Goal: Task Accomplishment & Management: Manage account settings

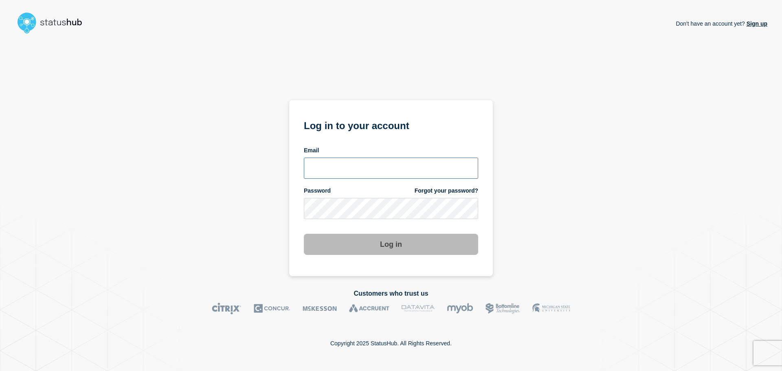
click at [351, 161] on input "email input" at bounding box center [391, 168] width 174 height 21
click at [355, 167] on input "r.shumaker@gwu.edu" at bounding box center [391, 168] width 174 height 21
click at [353, 166] on input "r.shumaker@gwu.edu" at bounding box center [391, 168] width 174 height 21
type input "r.shumaker@email.gwu.edu"
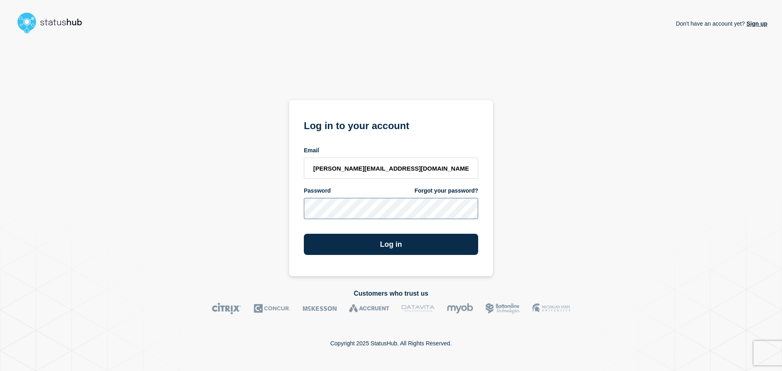
click at [304, 234] on button "Log in" at bounding box center [391, 244] width 174 height 21
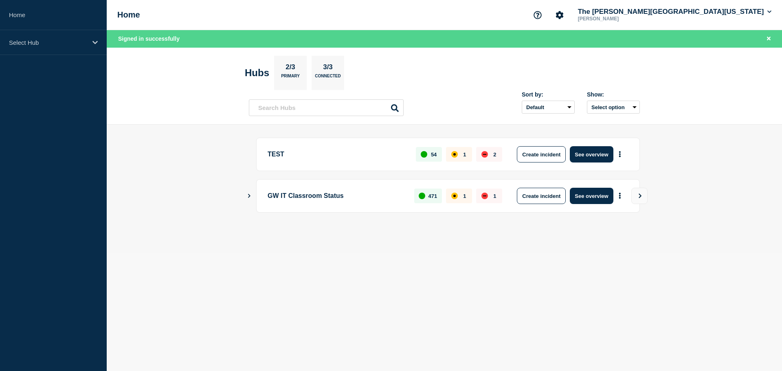
click at [248, 196] on icon "Show Connected Hubs" at bounding box center [248, 195] width 5 height 4
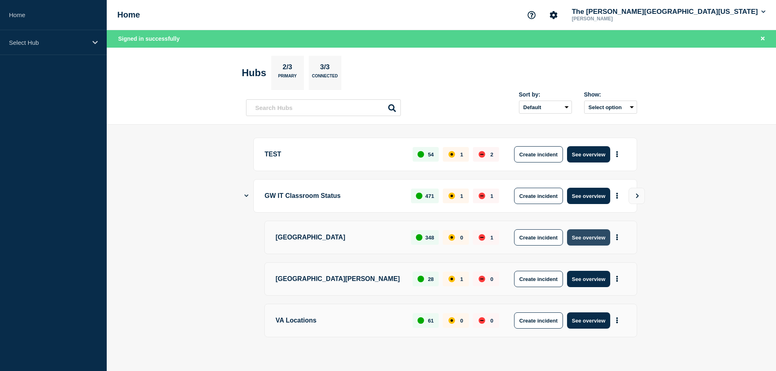
click at [595, 232] on button "See overview" at bounding box center [588, 237] width 43 height 16
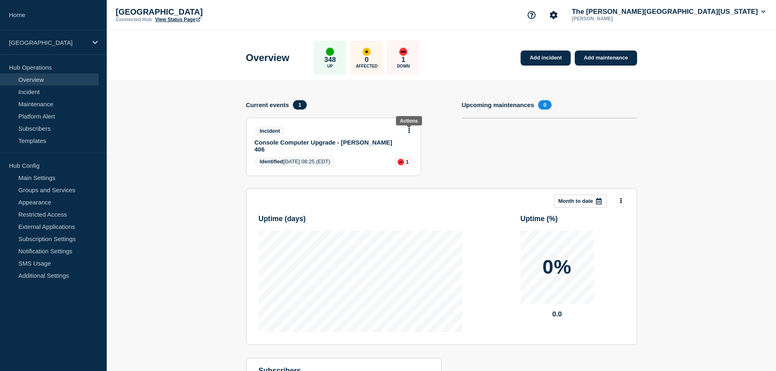
click at [408, 131] on icon at bounding box center [409, 130] width 2 height 5
click at [405, 151] on link "View incident" at bounding box center [405, 150] width 33 height 7
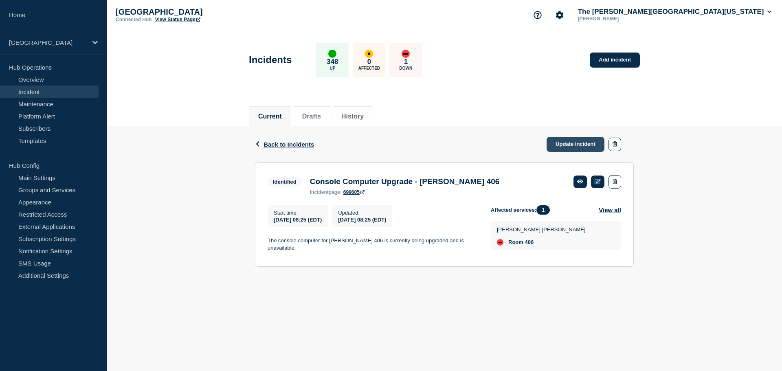
click at [568, 142] on link "Update incident" at bounding box center [576, 144] width 58 height 15
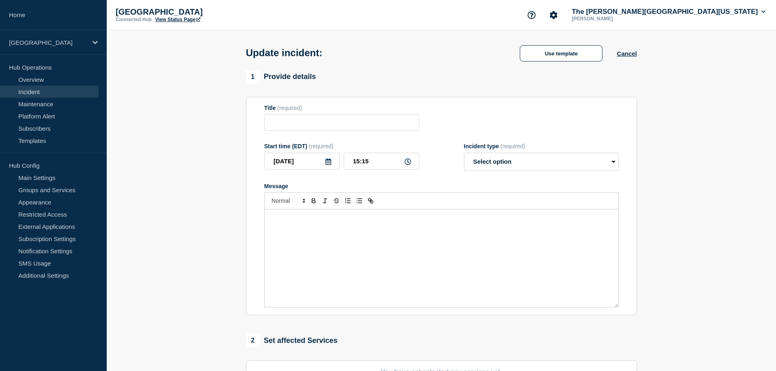
type input "Console Computer Upgrade - Tompkins 406"
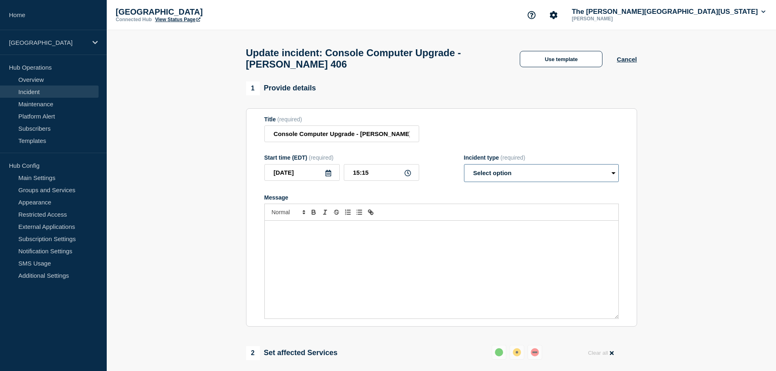
click at [535, 175] on select "Select option Investigating Identified Monitoring Resolved" at bounding box center [541, 173] width 155 height 18
select select "resolved"
click at [464, 168] on select "Select option Investigating Identified Monitoring Resolved" at bounding box center [541, 173] width 155 height 18
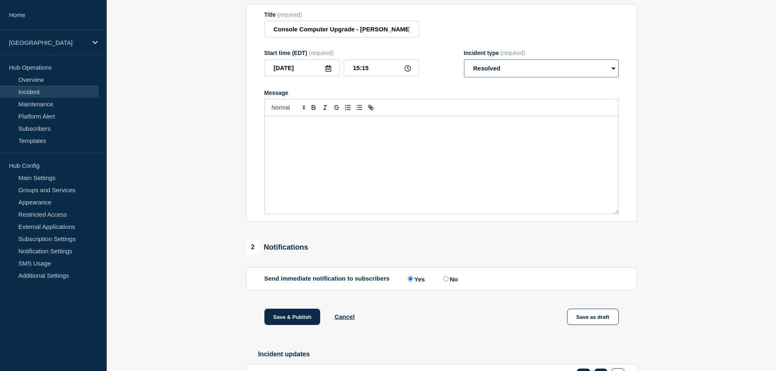
scroll to position [164, 0]
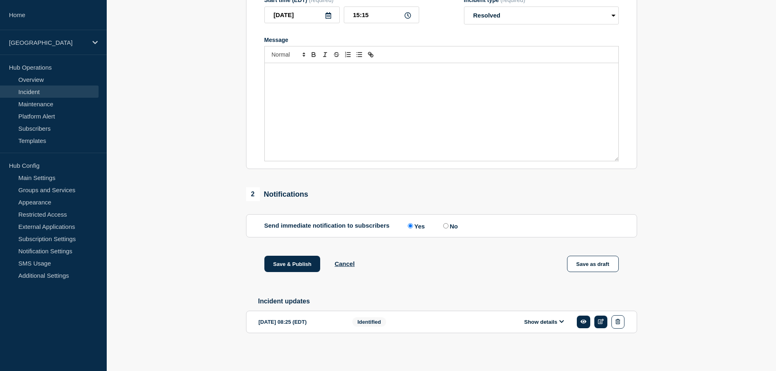
click at [446, 223] on input "No" at bounding box center [445, 225] width 5 height 5
radio input "true"
radio input "false"
click at [284, 264] on button "Save & Publish" at bounding box center [292, 264] width 56 height 16
